Goal: Task Accomplishment & Management: Manage account settings

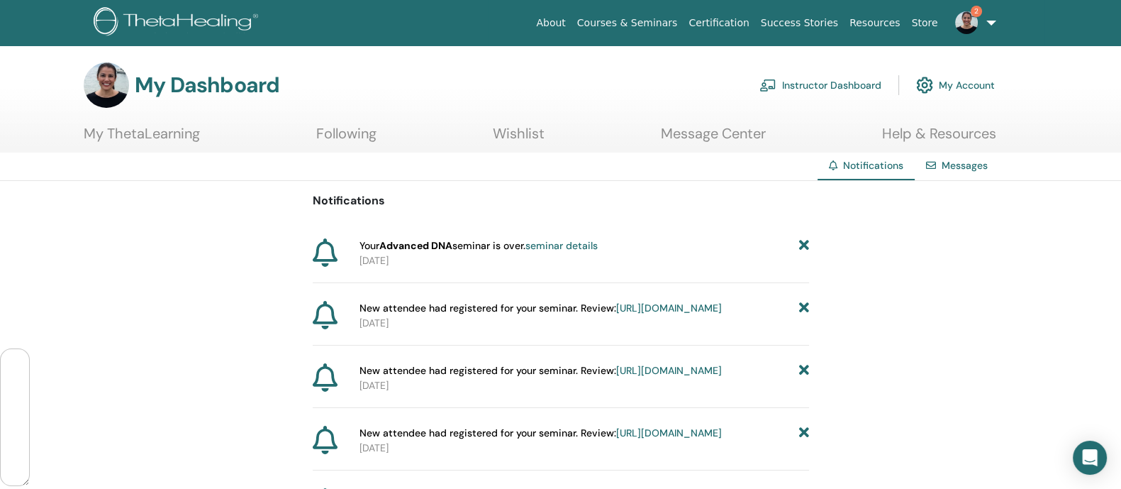
scroll to position [83693, 0]
click at [825, 81] on link "Instructor Dashboard" at bounding box center [820, 84] width 122 height 31
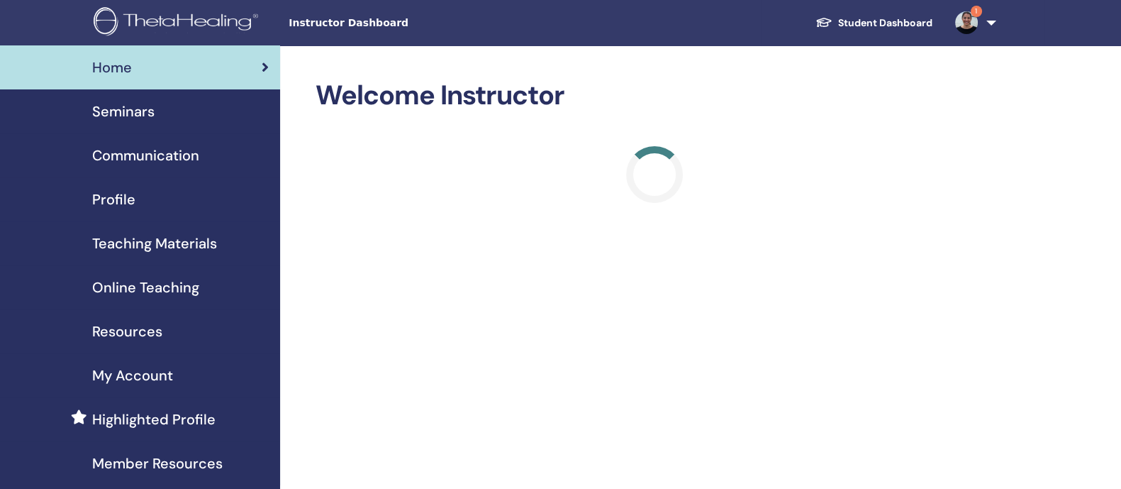
scroll to position [83693, 0]
click at [121, 109] on span "Seminars" at bounding box center [123, 111] width 62 height 21
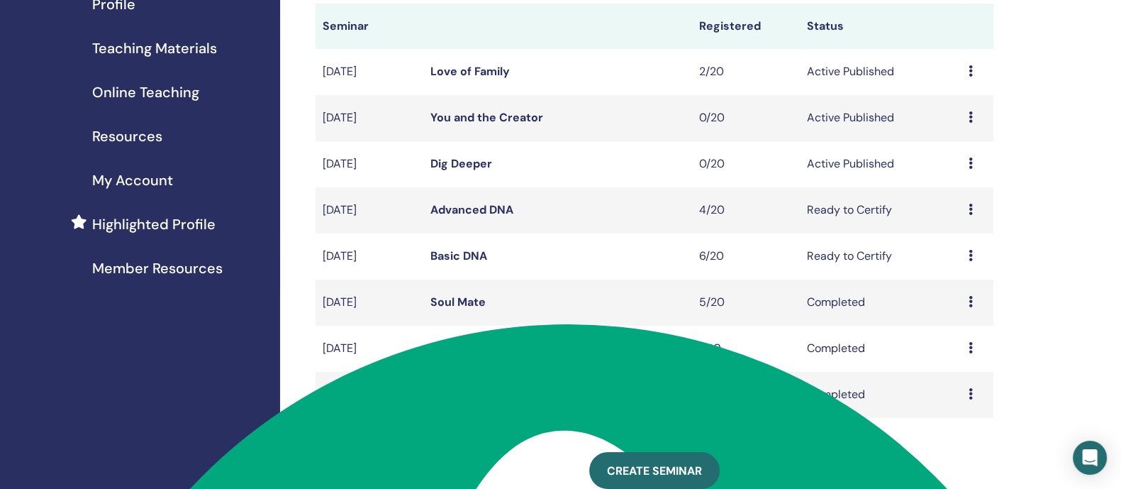
scroll to position [266, 0]
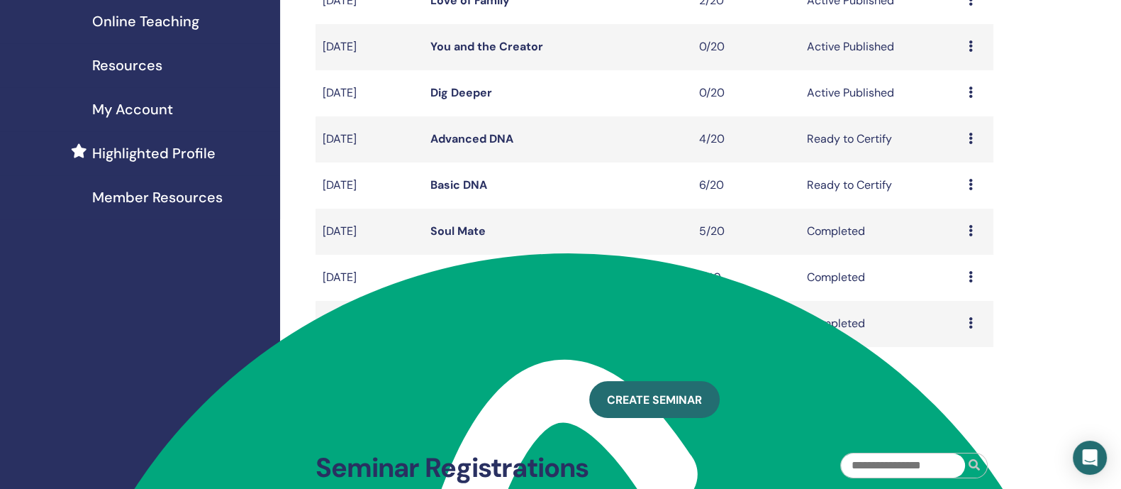
click at [971, 144] on icon at bounding box center [970, 138] width 4 height 11
click at [962, 200] on link "Attendees" at bounding box center [955, 207] width 54 height 15
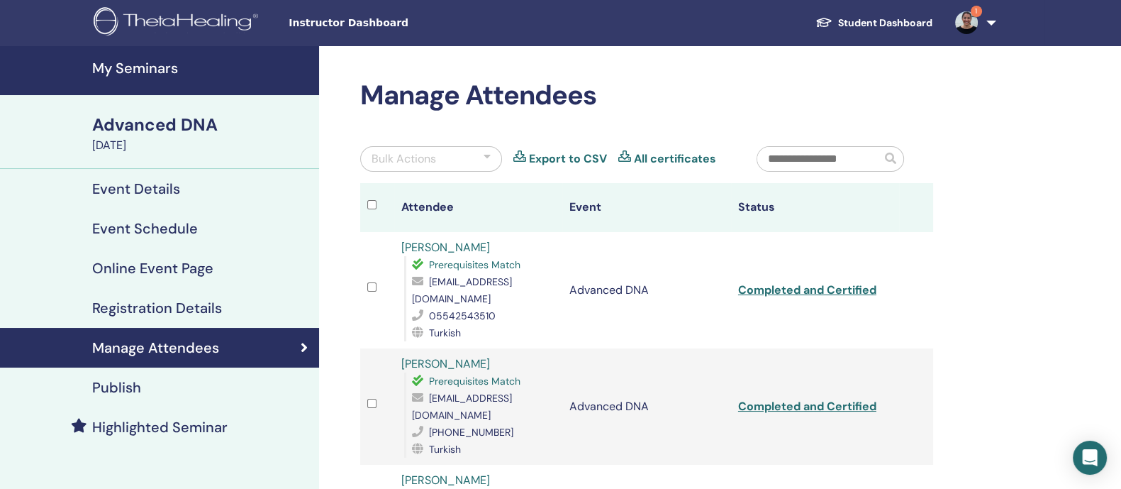
scroll to position [83693, 0]
drag, startPoint x: 429, startPoint y: 282, endPoint x: 530, endPoint y: 280, distance: 100.7
type textarea "**********"
click at [512, 280] on span "gkerem.ak@gmail.com" at bounding box center [462, 290] width 100 height 30
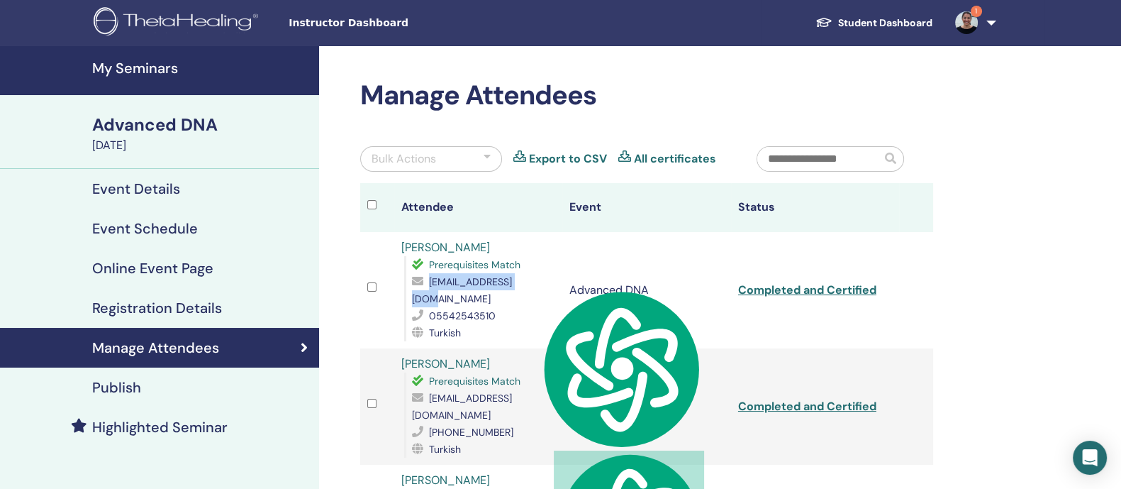
copy span "gkerem.ak@gmail.com"
